Goal: Find contact information

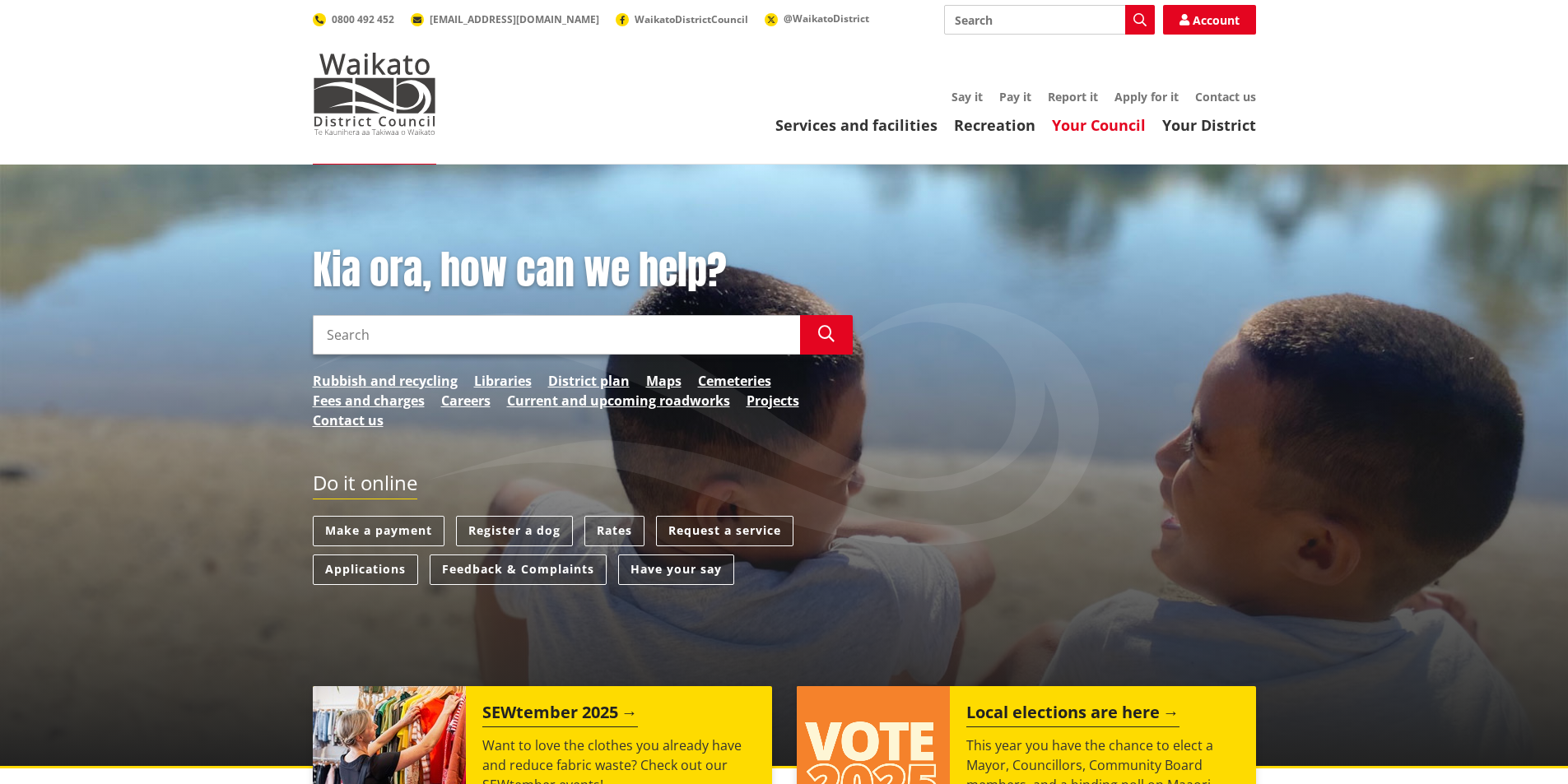
click at [1124, 124] on link "Your Council" at bounding box center [1098, 124] width 93 height 19
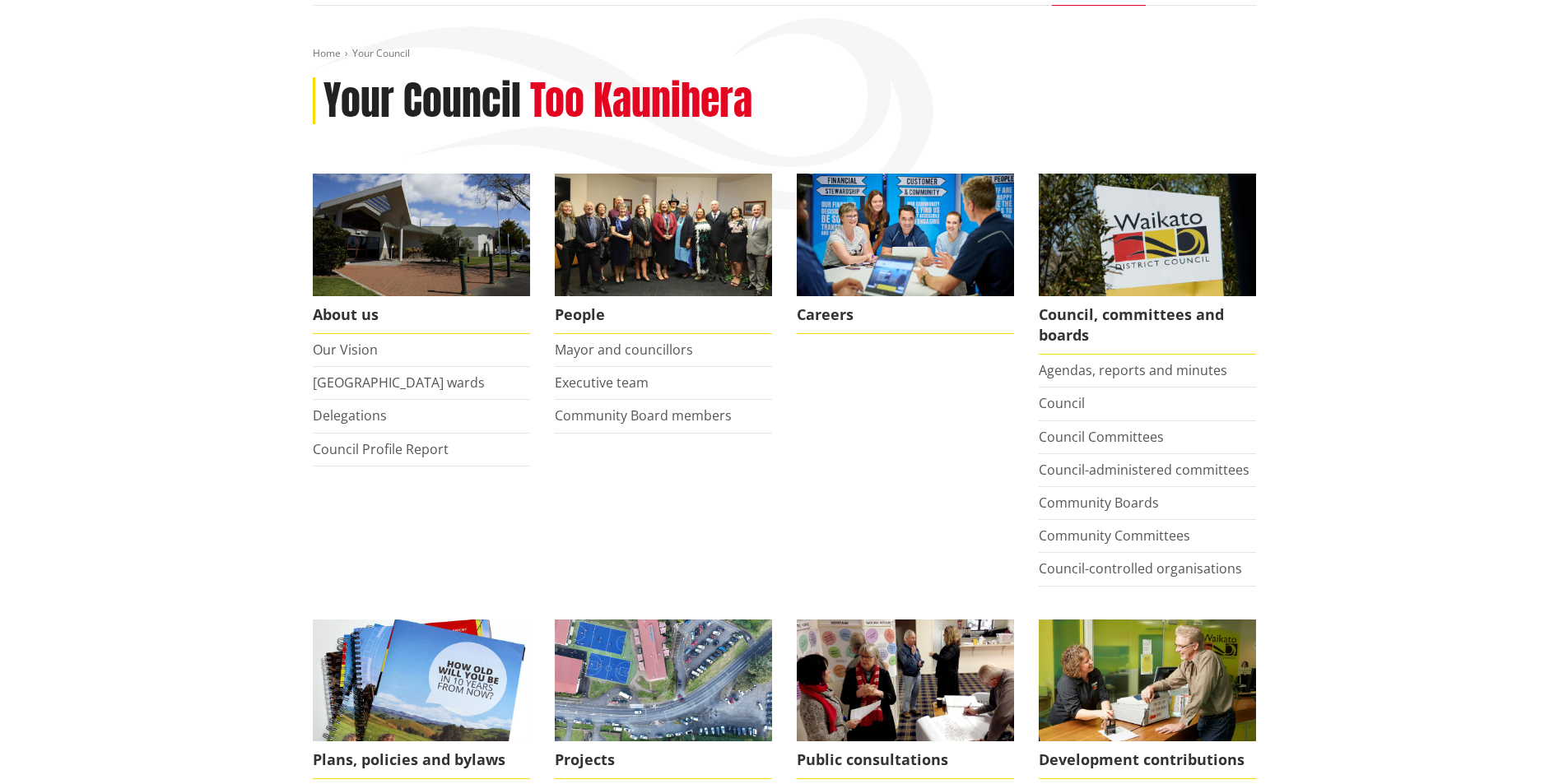
scroll to position [165, 0]
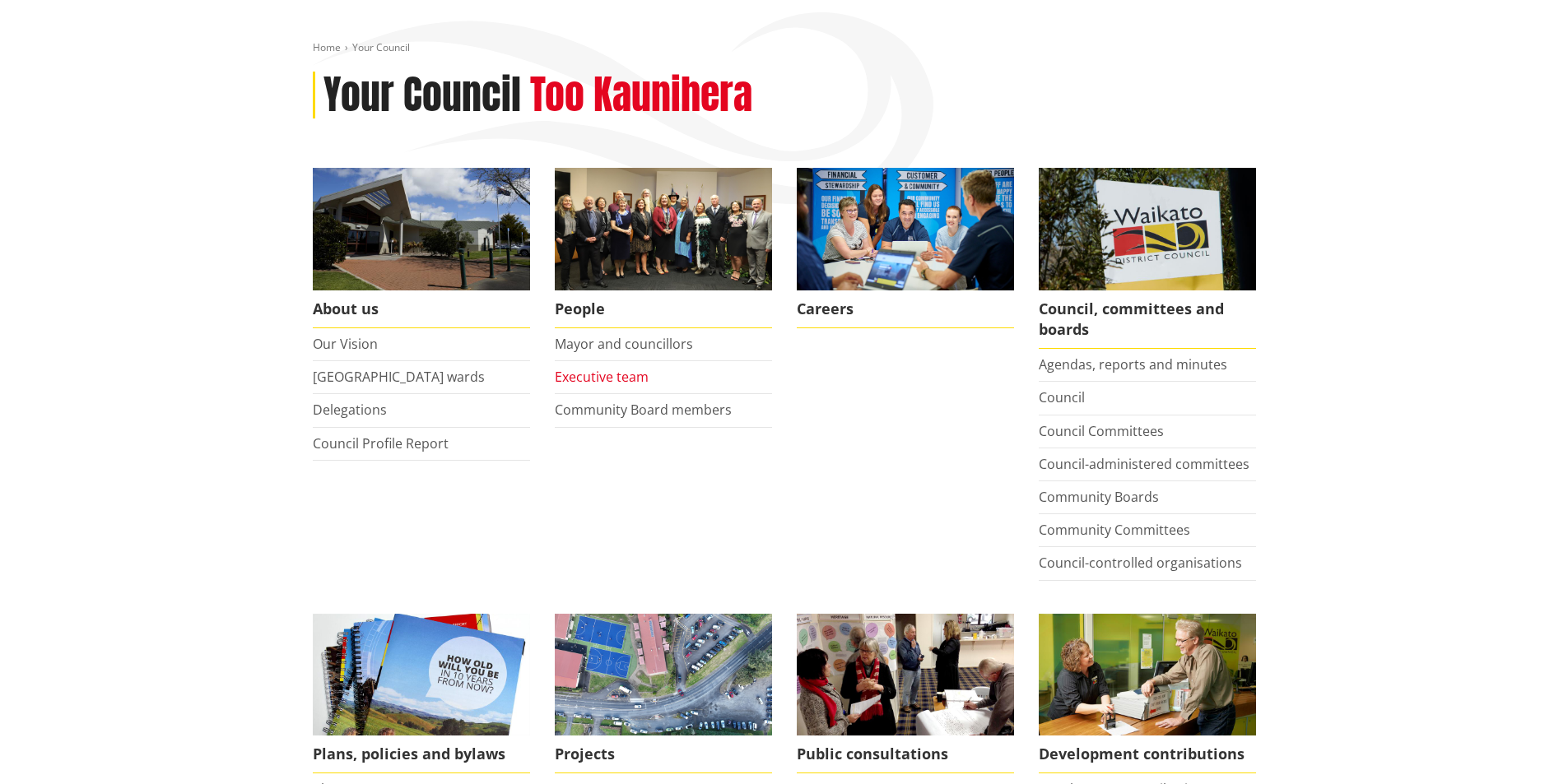
click at [613, 375] on link "Executive team" at bounding box center [601, 377] width 93 height 19
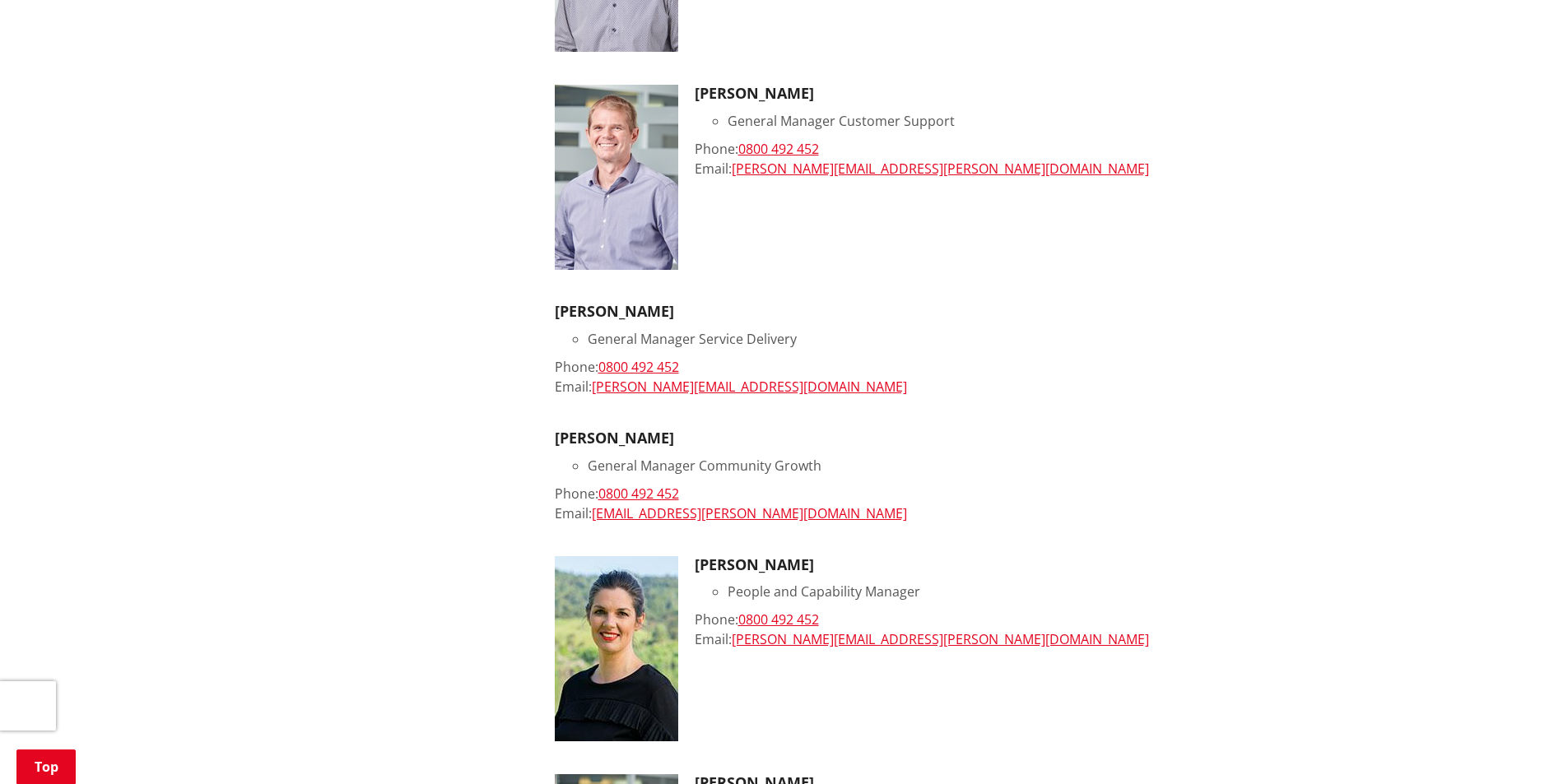
scroll to position [740, 0]
drag, startPoint x: 652, startPoint y: 307, endPoint x: 557, endPoint y: 311, distance: 95.1
click at [557, 311] on h3 "Megan May" at bounding box center [905, 311] width 702 height 19
copy h3 "Megan May"
